Goal: Find specific page/section: Find specific page/section

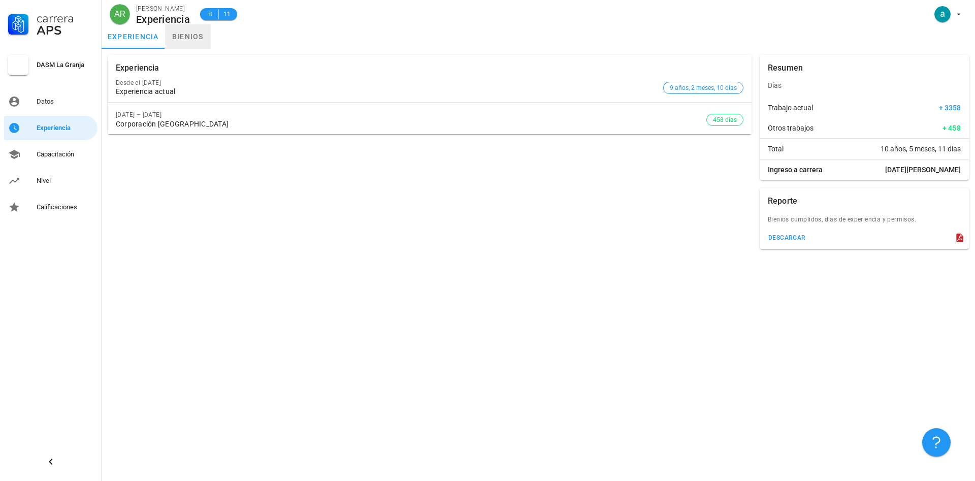
click at [186, 43] on link "bienios" at bounding box center [188, 36] width 46 height 24
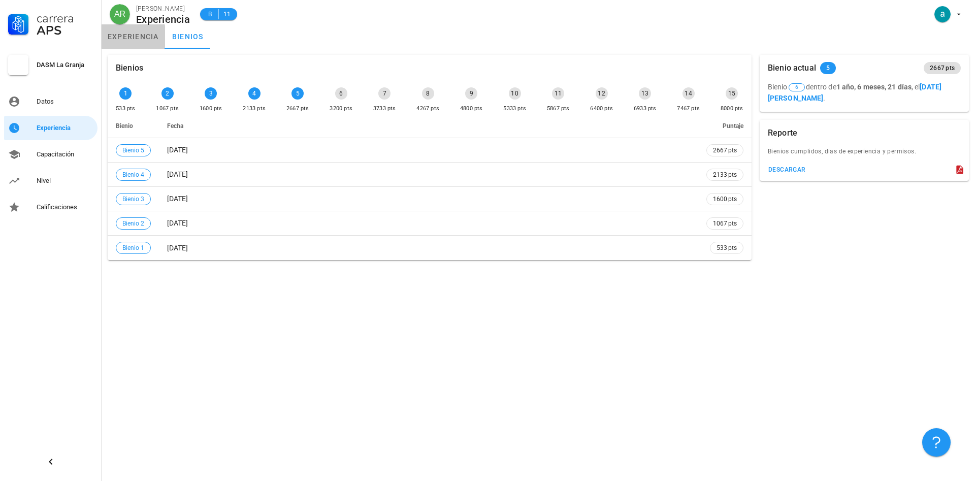
click at [132, 40] on link "experiencia" at bounding box center [133, 36] width 63 height 24
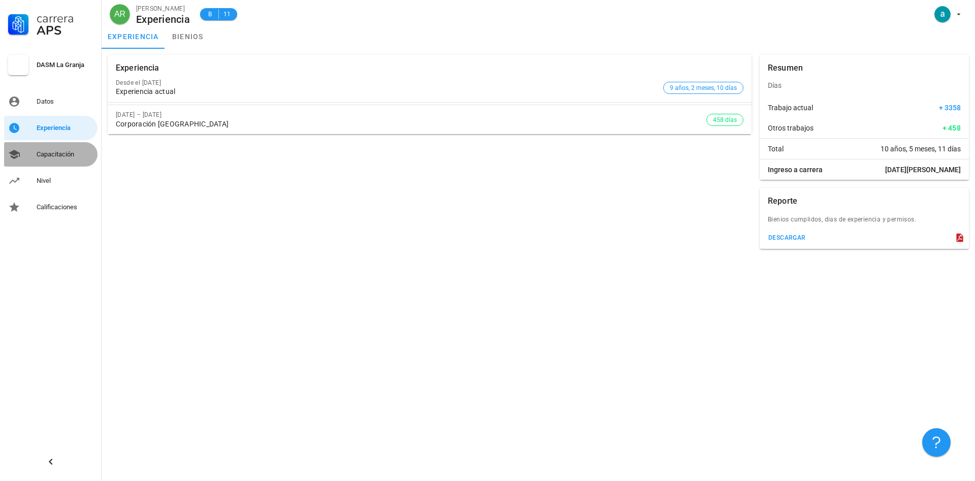
click at [55, 155] on div "Capacitación" at bounding box center [65, 154] width 57 height 8
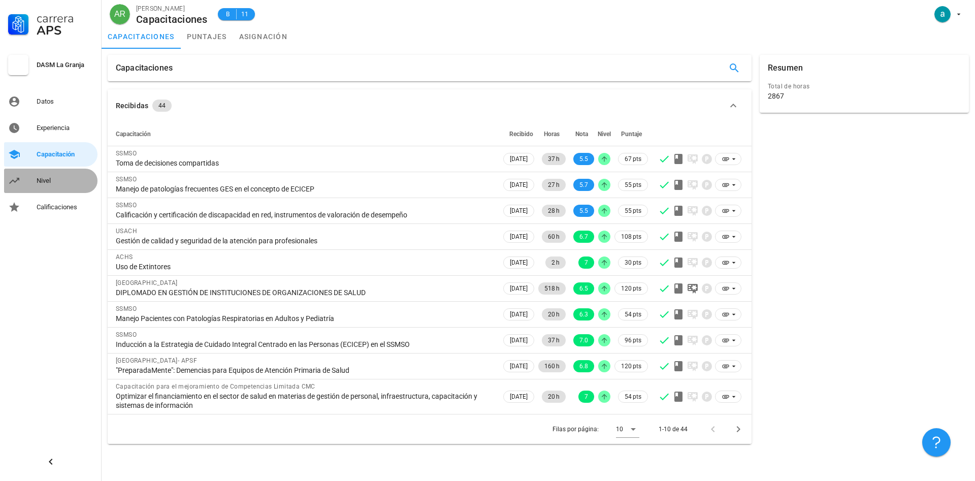
click at [48, 180] on div "Nivel" at bounding box center [65, 181] width 57 height 8
